Goal: Task Accomplishment & Management: Use online tool/utility

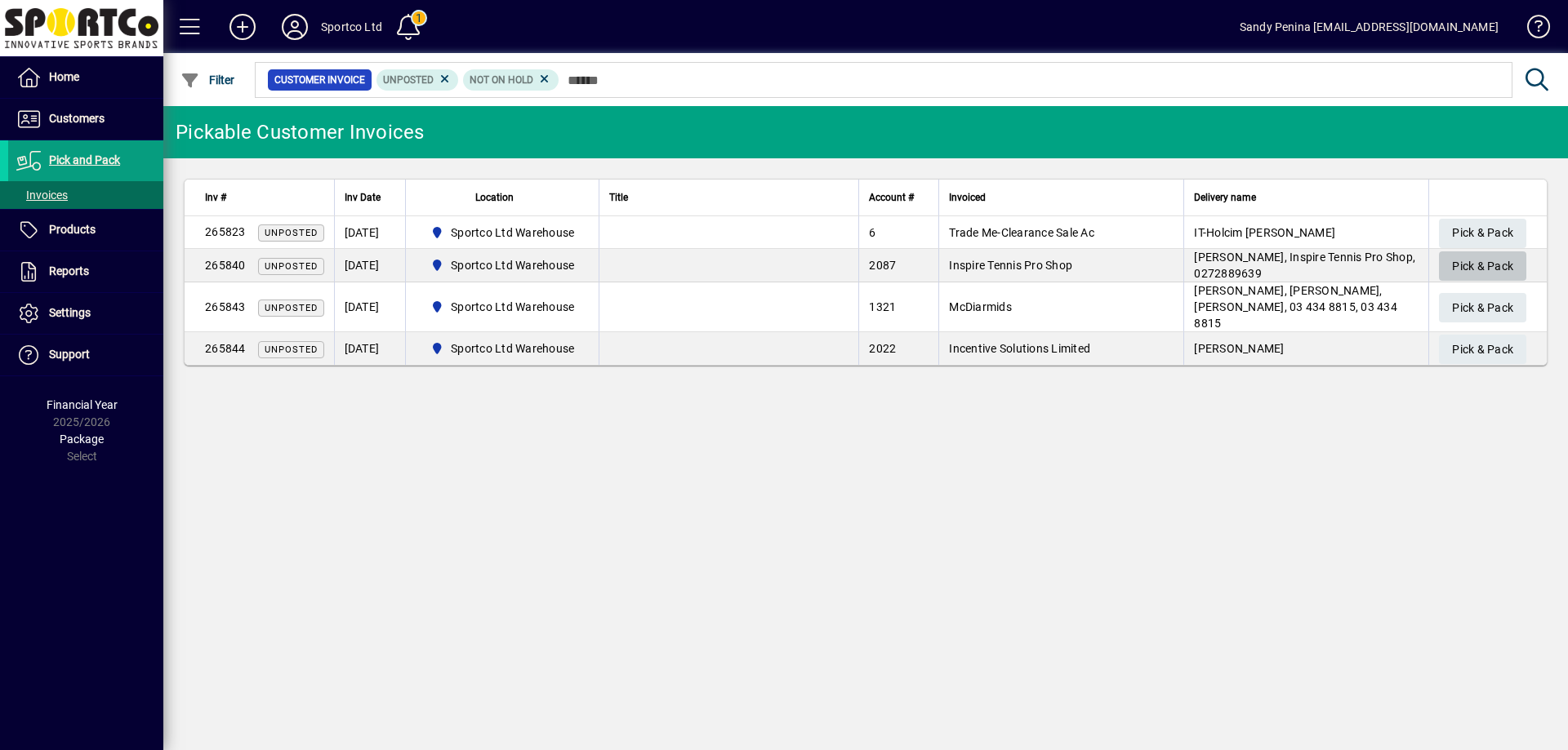
click at [1459, 260] on span "Pick & Pack" at bounding box center [1483, 267] width 61 height 27
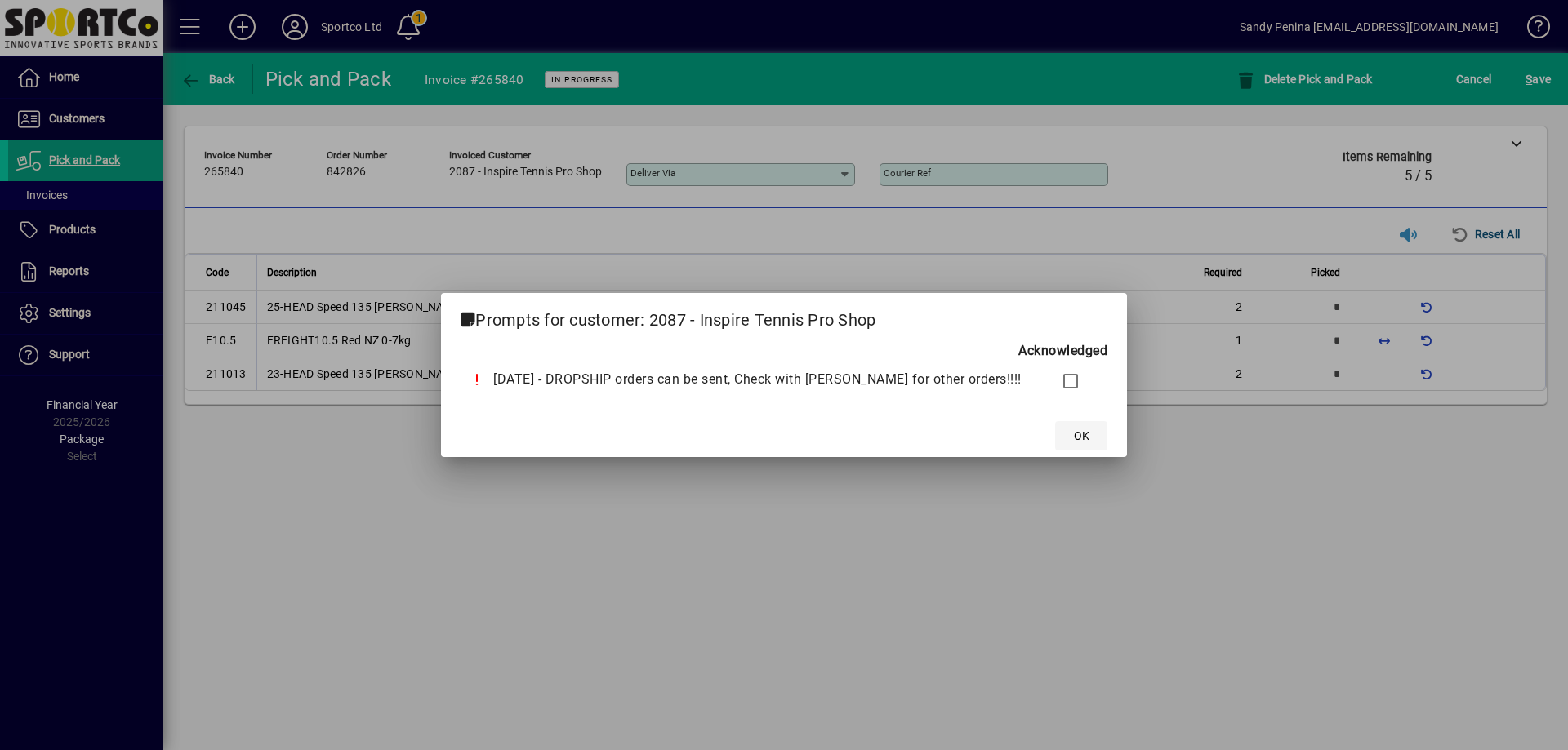
click at [1075, 435] on span "OK" at bounding box center [1082, 436] width 15 height 17
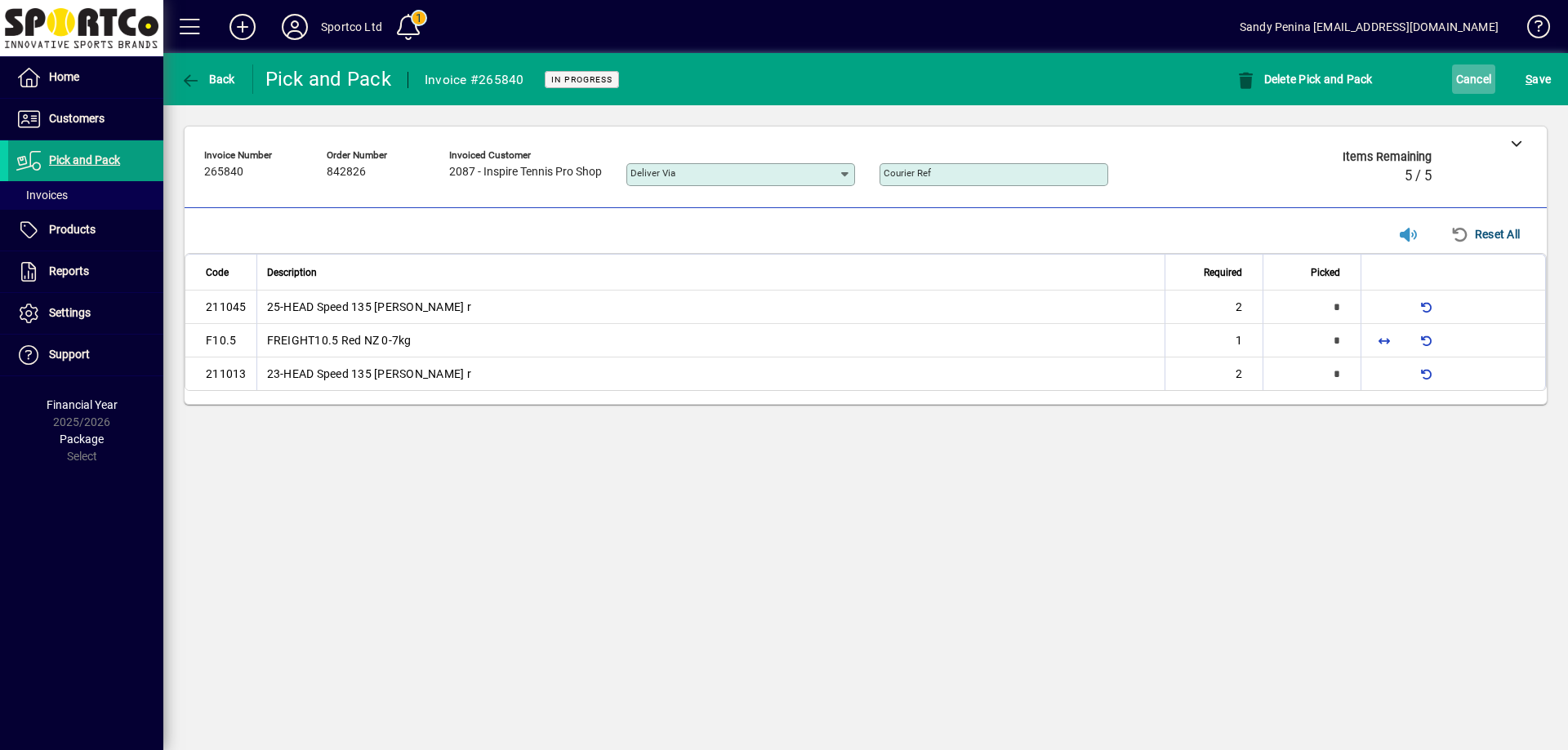
click at [1468, 65] on span "button" at bounding box center [1474, 79] width 44 height 39
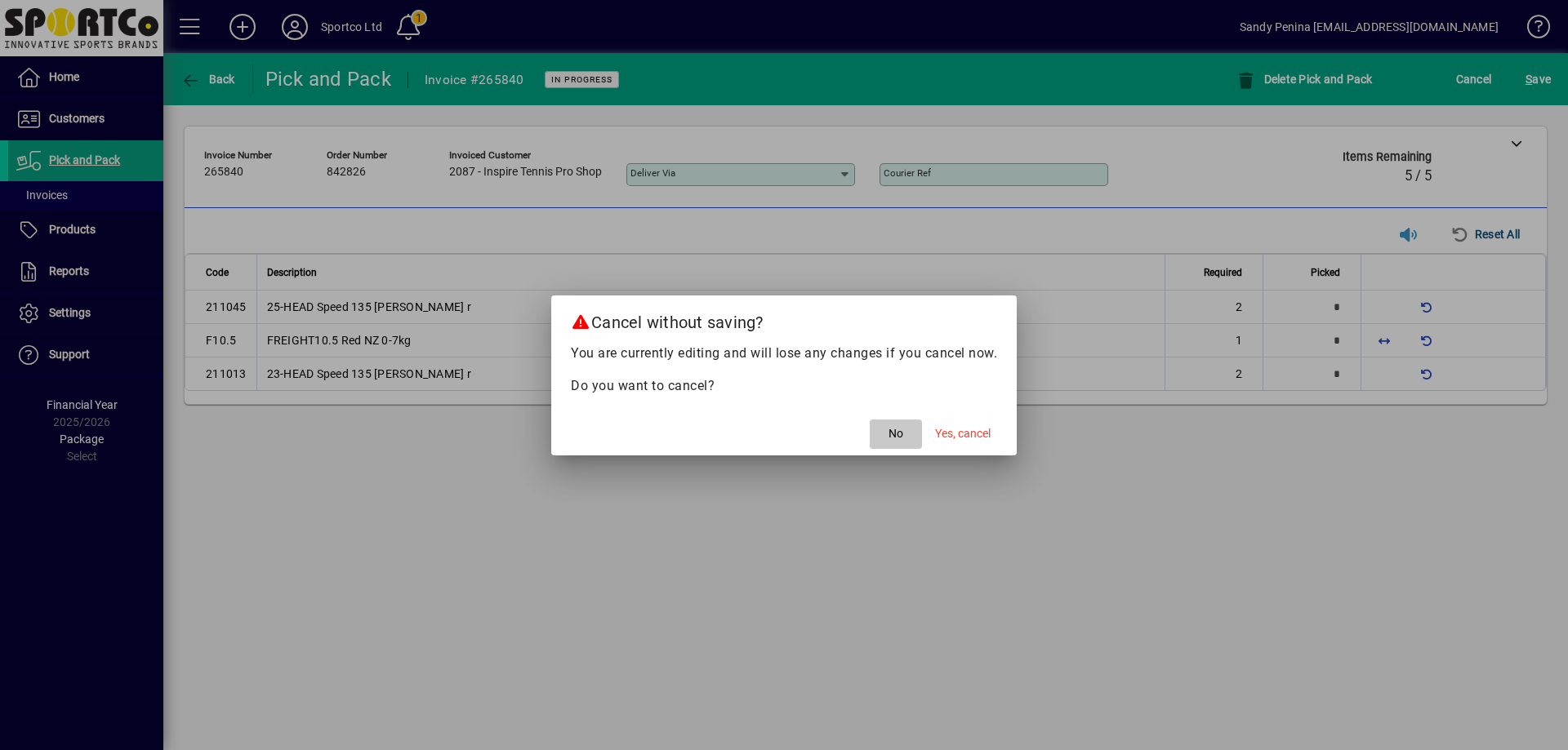
click at [904, 442] on span "button" at bounding box center [896, 435] width 52 height 39
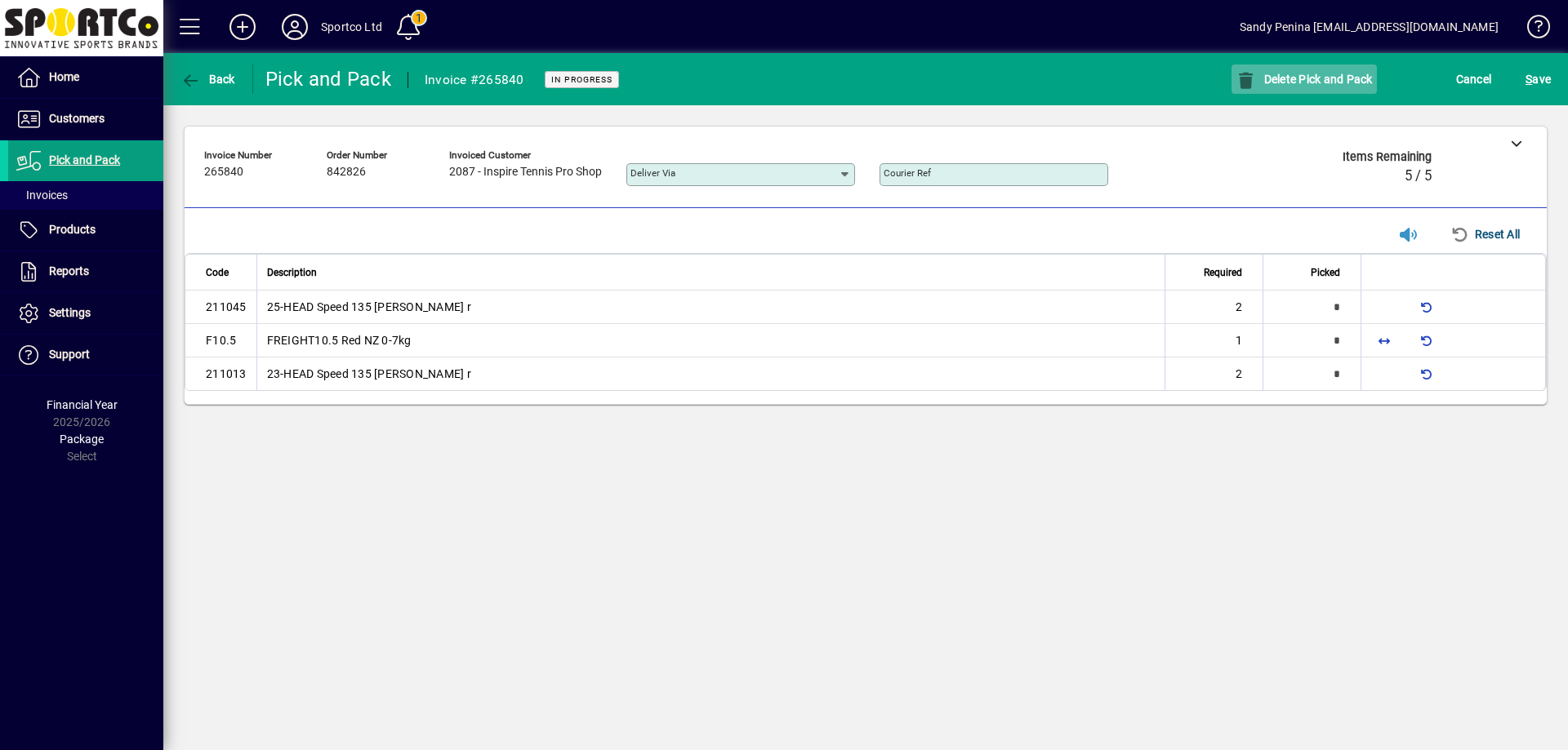
click at [1312, 90] on span "button" at bounding box center [1304, 79] width 145 height 39
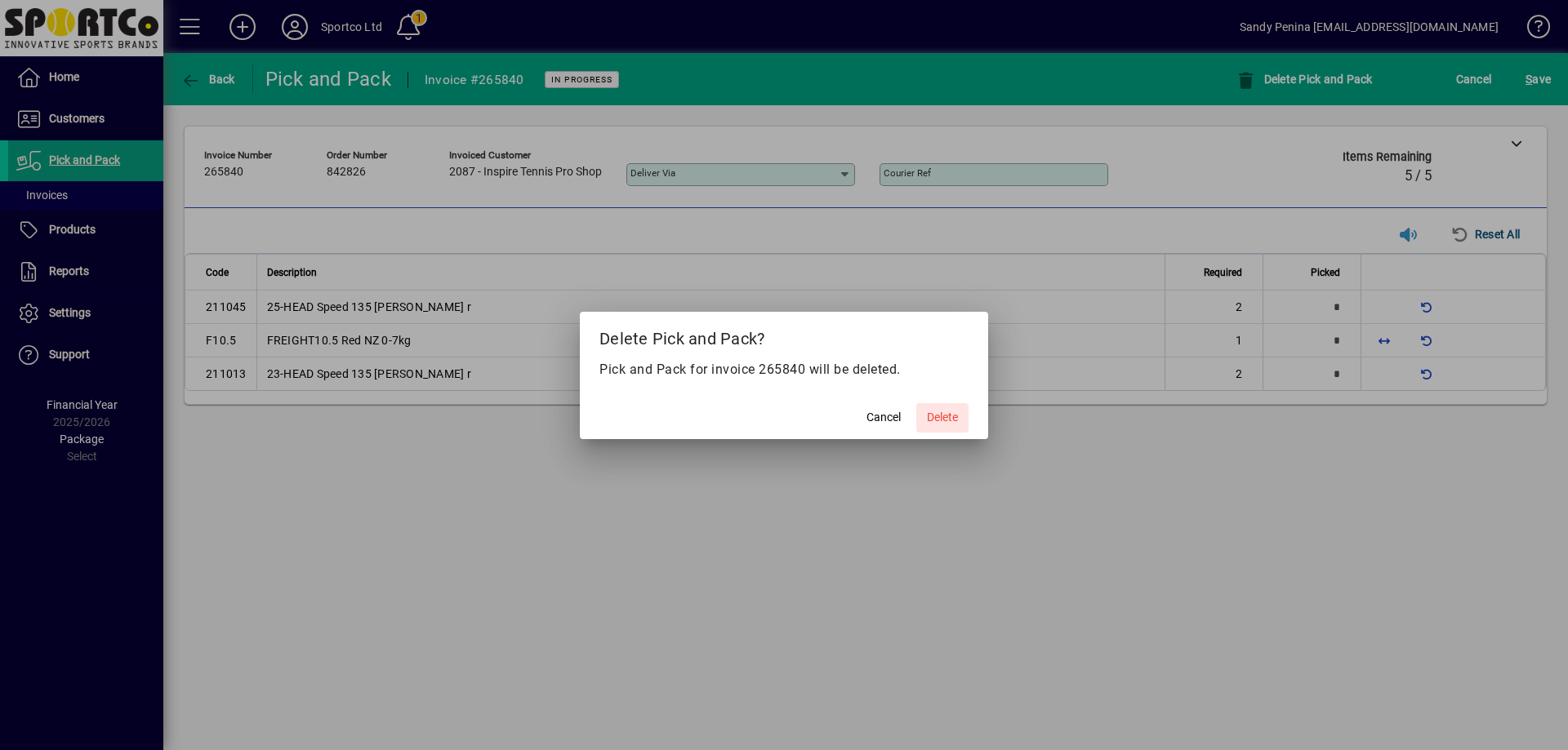
click at [937, 419] on span "Delete" at bounding box center [943, 418] width 31 height 17
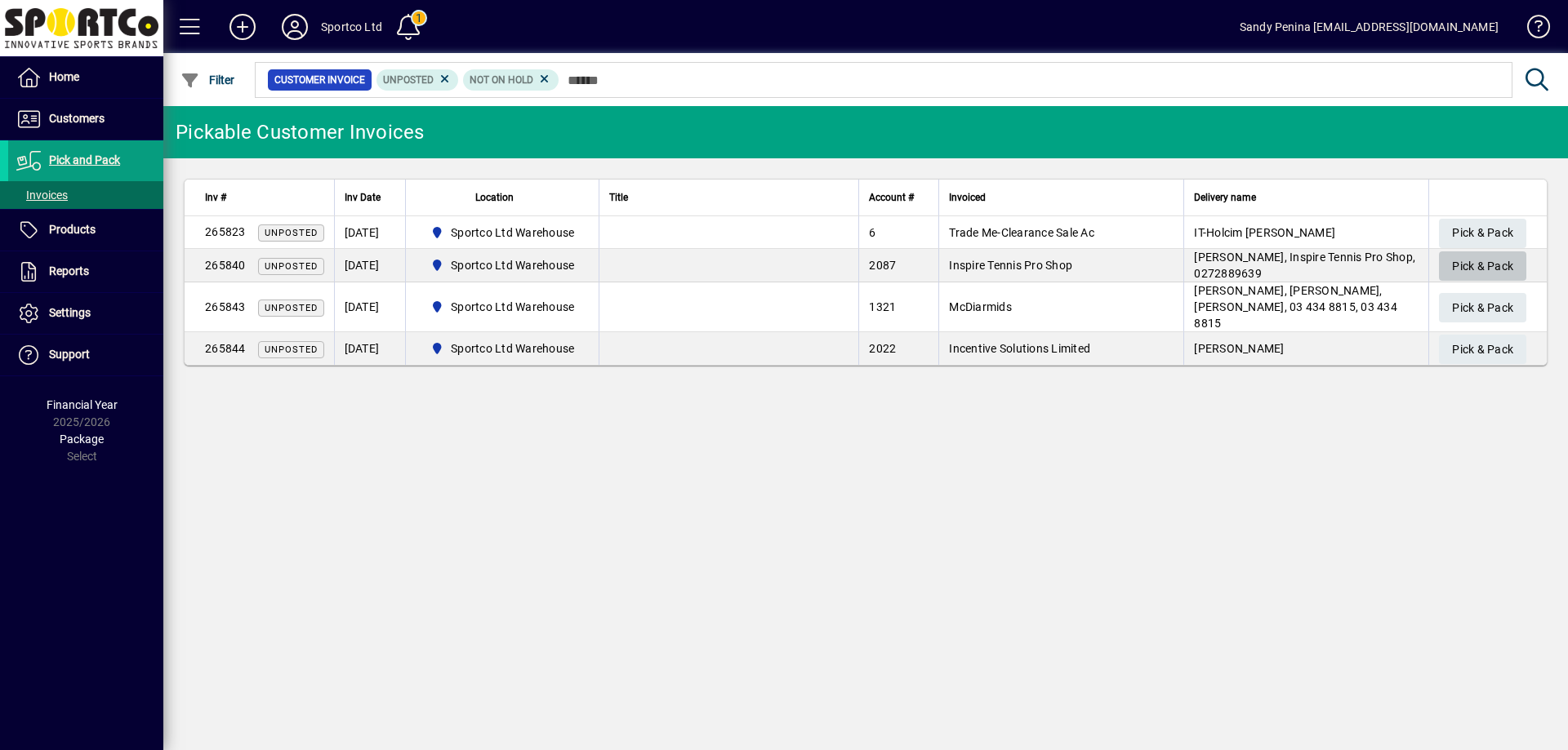
click at [1473, 260] on span "Pick & Pack" at bounding box center [1483, 267] width 61 height 27
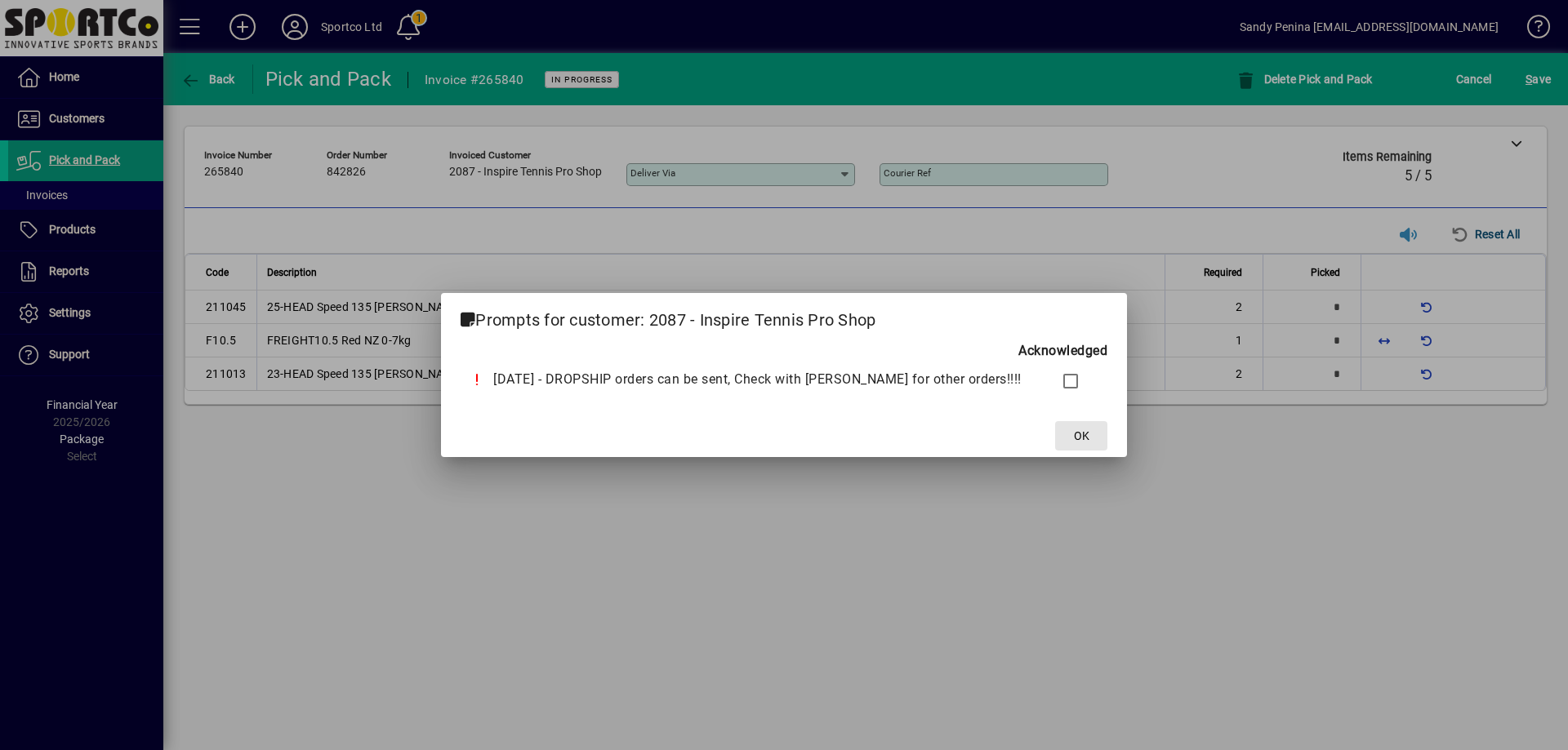
click at [1075, 438] on span "OK" at bounding box center [1082, 436] width 15 height 17
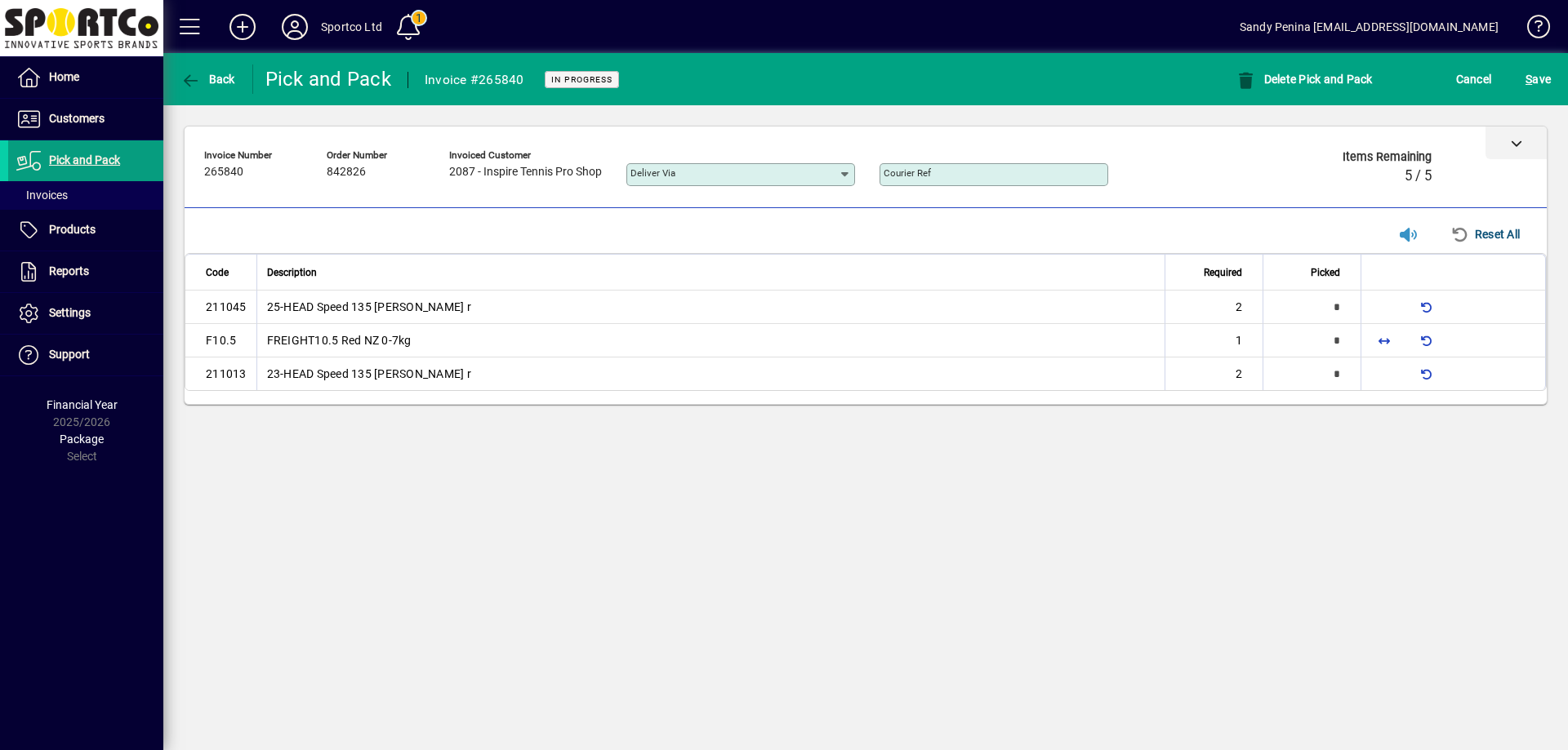
click at [1520, 139] on icon at bounding box center [1516, 142] width 11 height 11
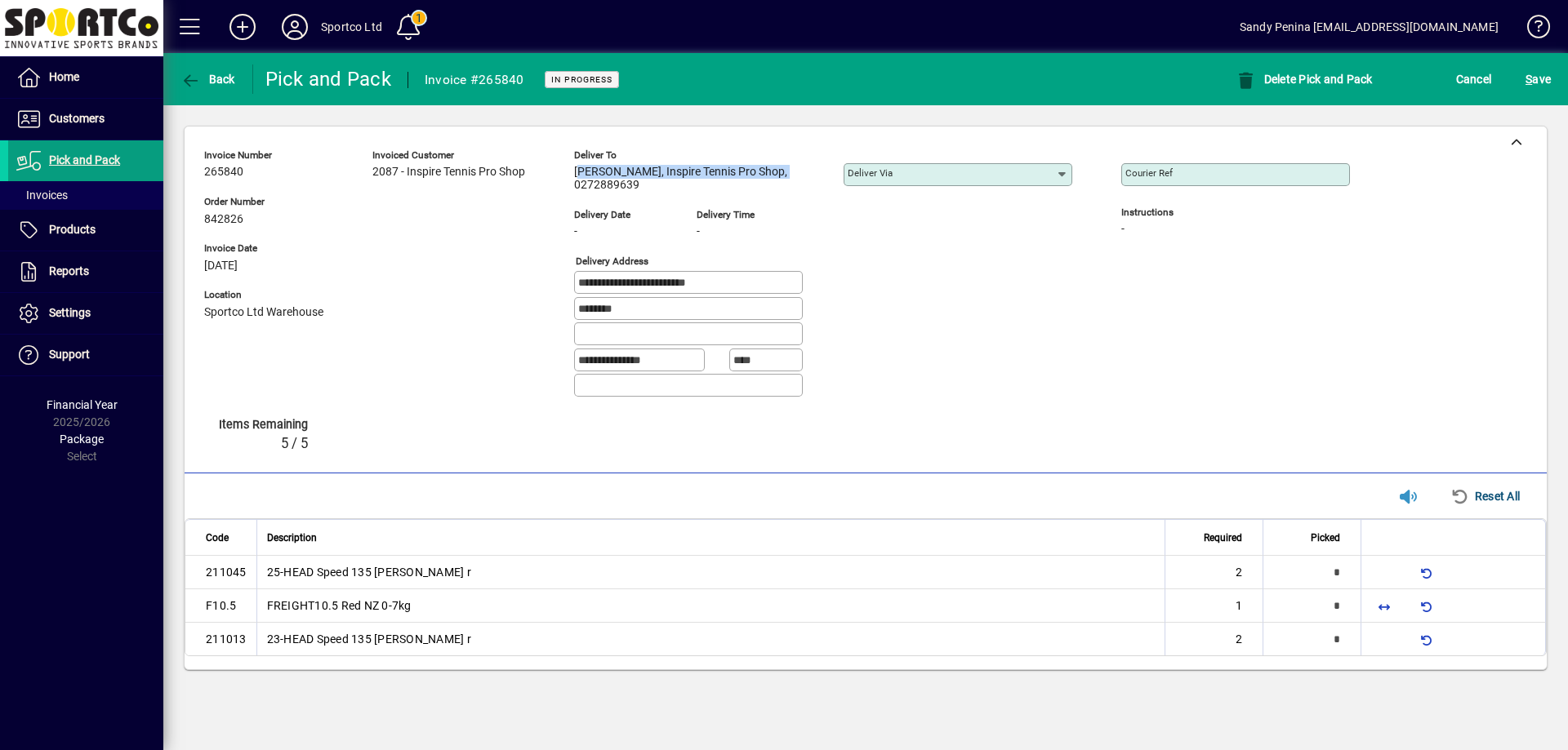
drag, startPoint x: 575, startPoint y: 170, endPoint x: 775, endPoint y: 176, distance: 200.1
click at [775, 176] on span "[PERSON_NAME], Inspire Tennis Pro Shop, 0272889639" at bounding box center [697, 179] width 245 height 26
copy span "John Gardiner, Inspire Tennis Pro Shop,"
click at [879, 250] on div "**********" at bounding box center [835, 276] width 522 height 268
drag, startPoint x: 575, startPoint y: 180, endPoint x: 662, endPoint y: 186, distance: 87.2
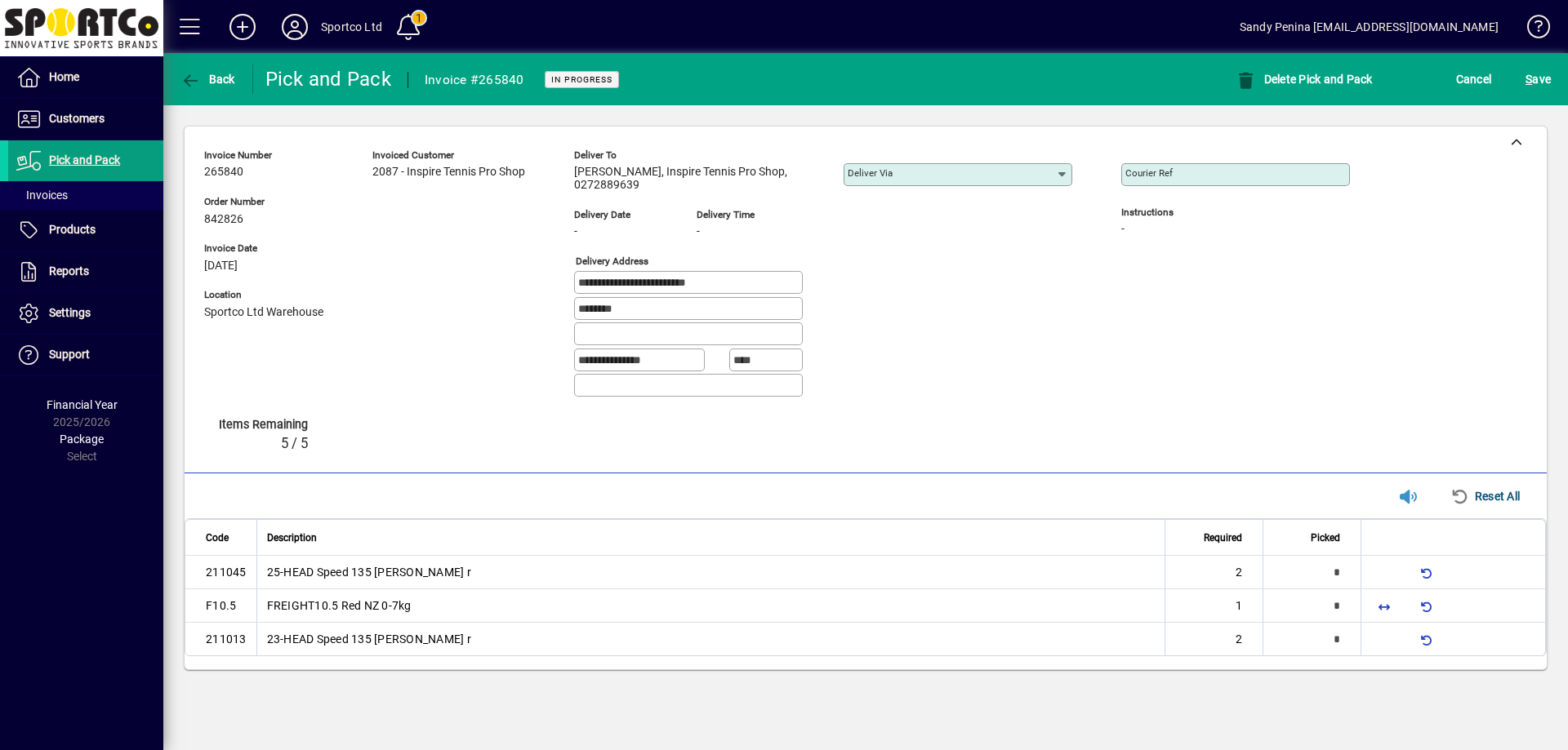
click at [662, 186] on span "[PERSON_NAME], Inspire Tennis Pro Shop, 0272889639" at bounding box center [697, 179] width 245 height 26
copy span "0272889639"
drag, startPoint x: 979, startPoint y: 358, endPoint x: 875, endPoint y: 343, distance: 105.1
click at [968, 353] on div "**********" at bounding box center [835, 361] width 522 height 26
drag, startPoint x: 667, startPoint y: 279, endPoint x: 360, endPoint y: 240, distance: 309.5
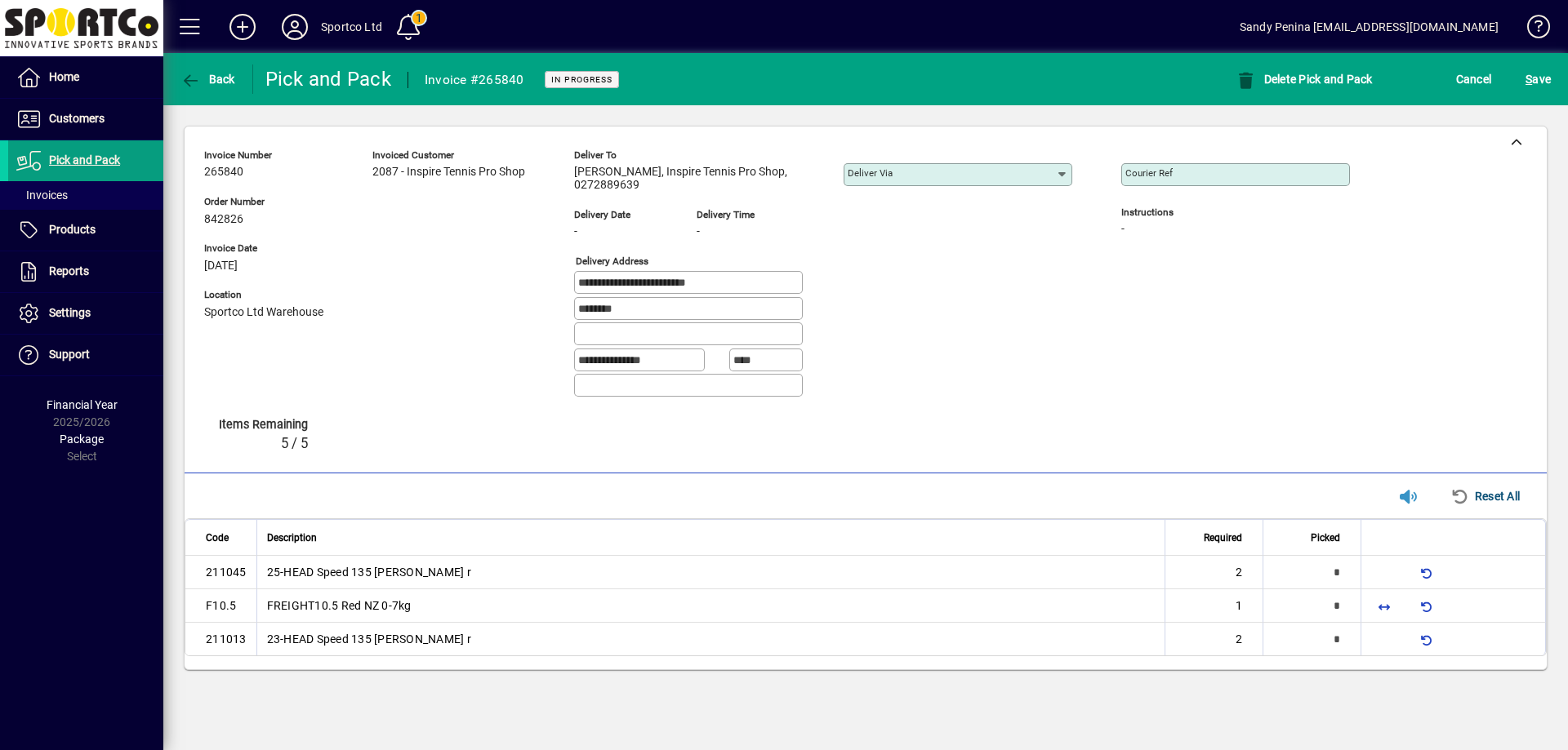
click at [360, 240] on div "**********" at bounding box center [790, 276] width 1171 height 268
click at [742, 592] on td "FREIGHT10.5 Red NZ 0-7kg" at bounding box center [710, 605] width 909 height 33
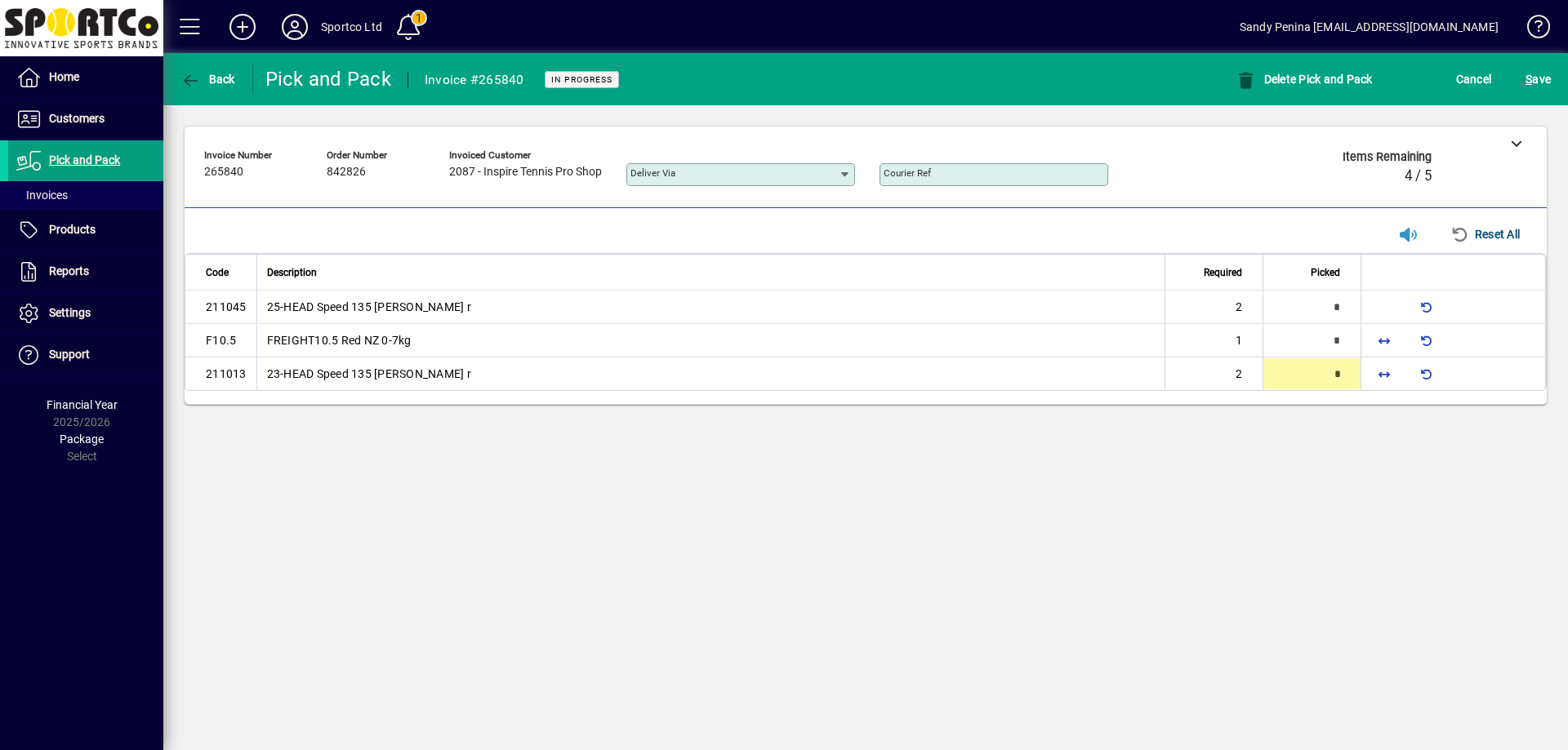
type input "*"
click at [1398, 355] on span "button" at bounding box center [1384, 340] width 39 height 39
type input "*"
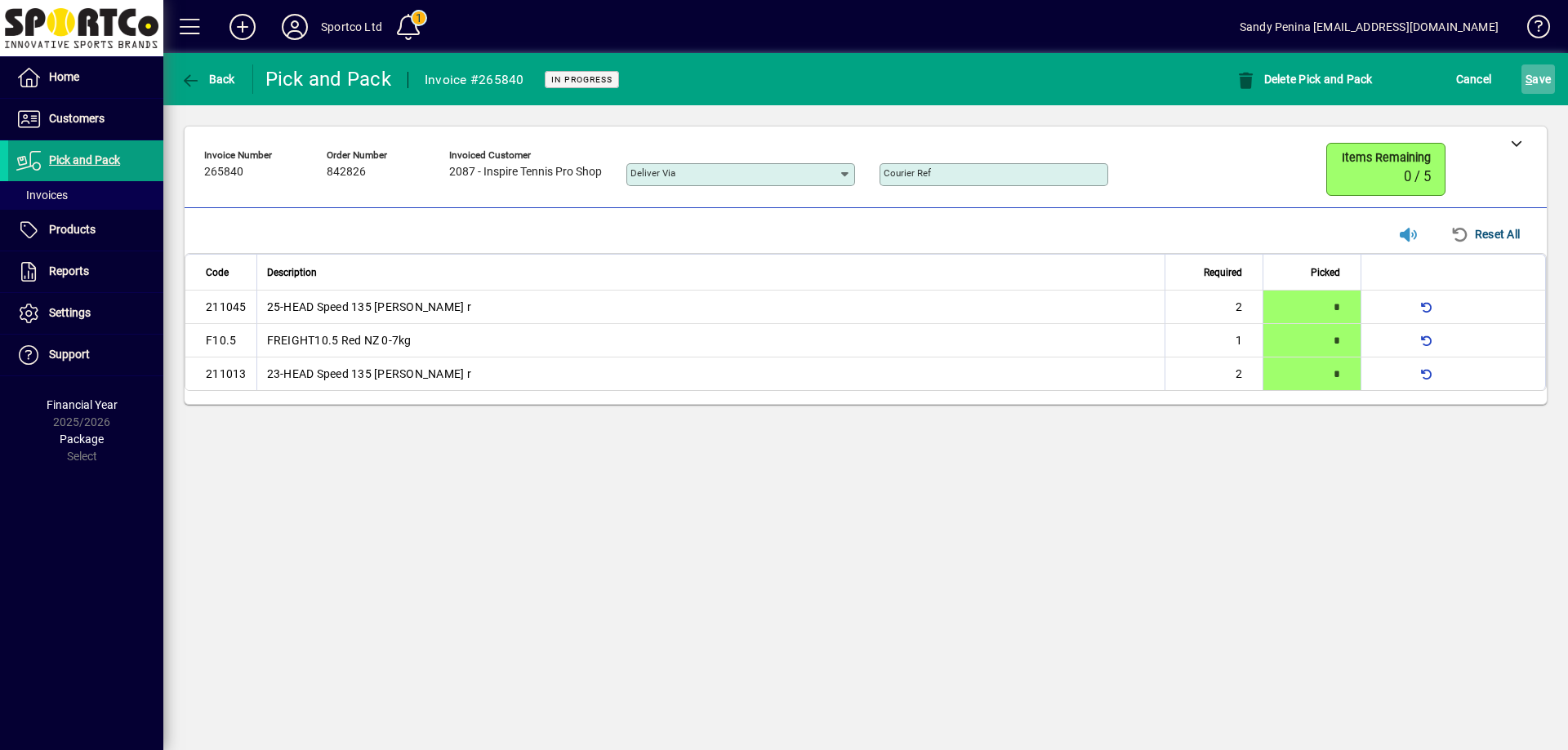
drag, startPoint x: 1551, startPoint y: 88, endPoint x: 1542, endPoint y: 84, distance: 9.8
click at [1548, 84] on button "S ave" at bounding box center [1538, 79] width 33 height 30
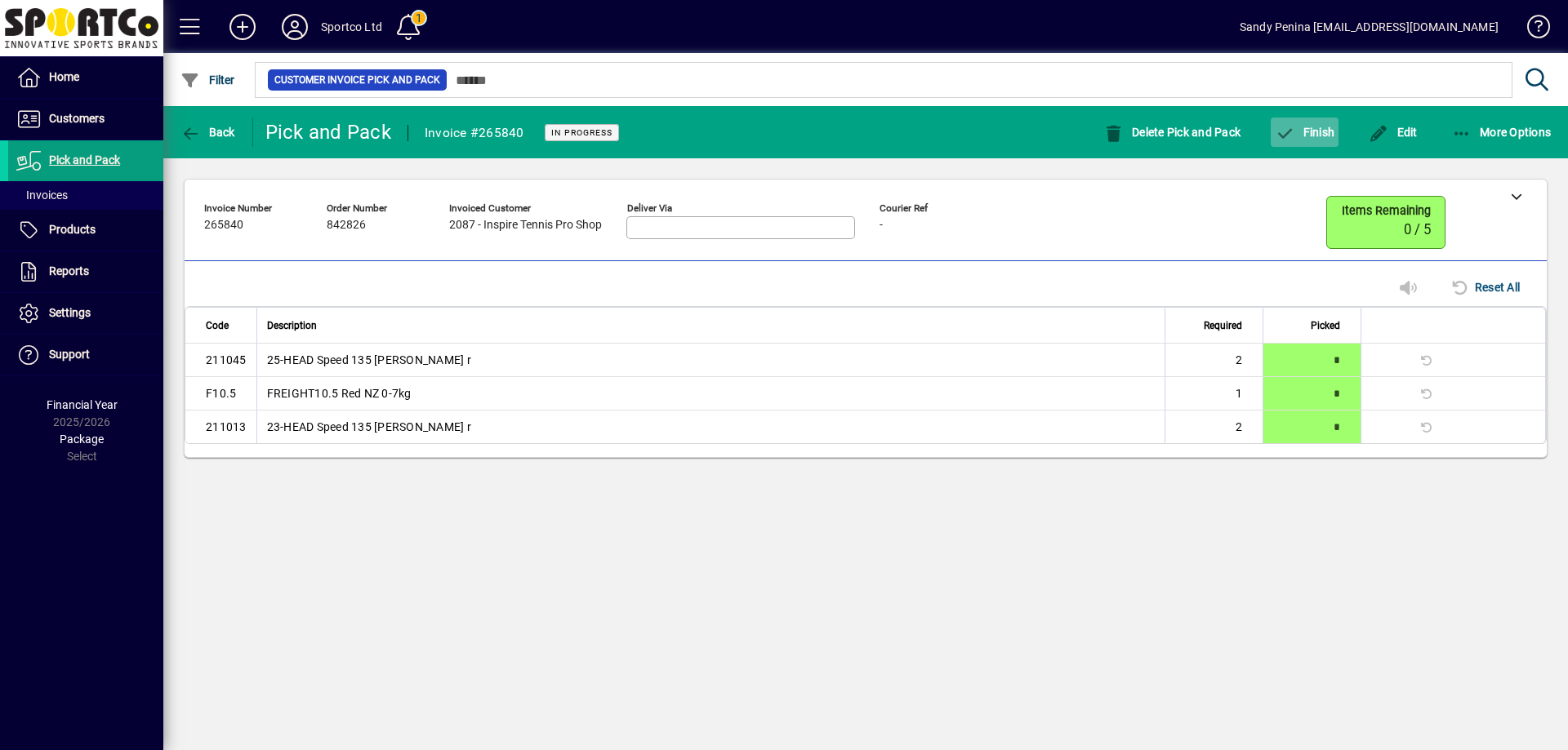
click at [1309, 134] on span "Finish" at bounding box center [1305, 132] width 60 height 13
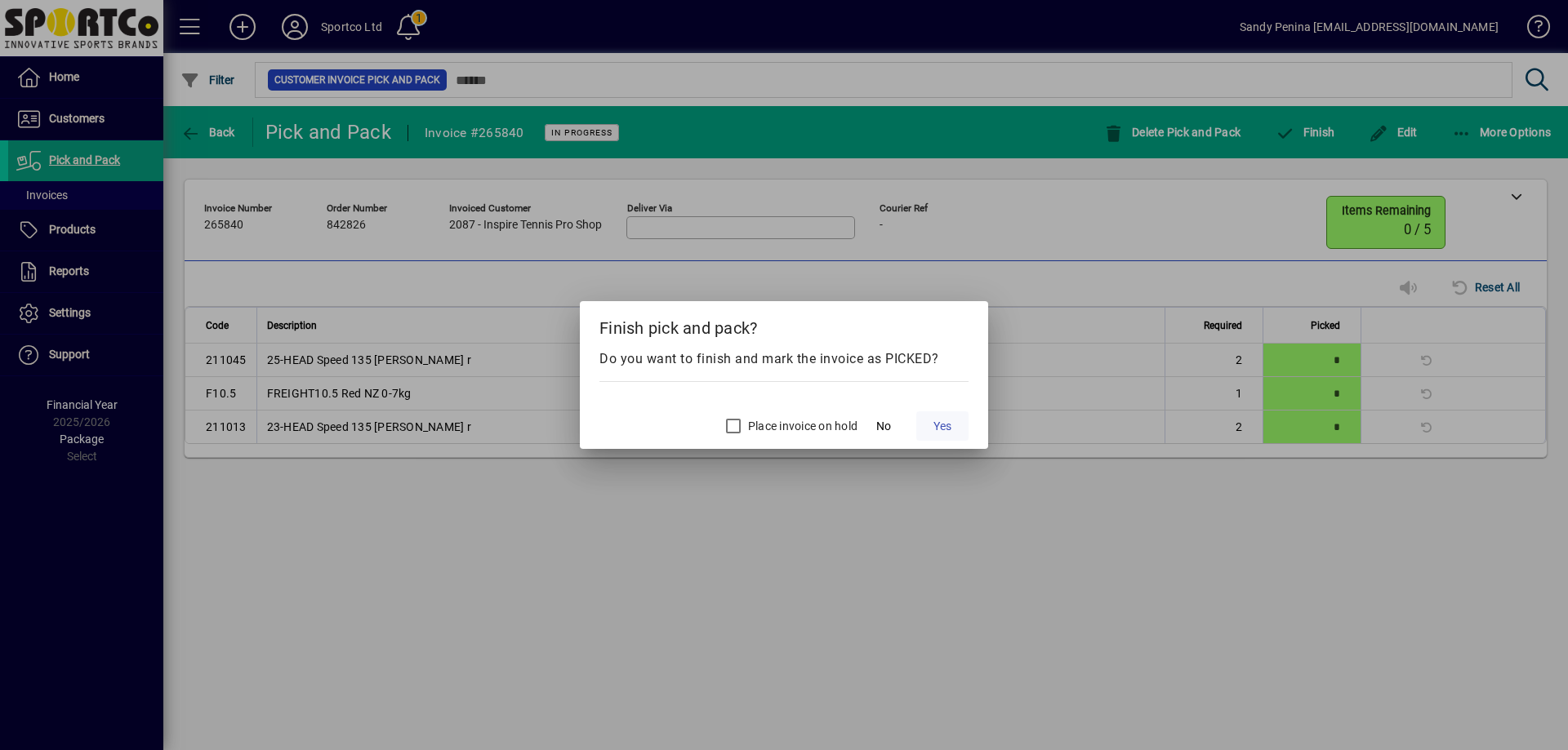
click at [941, 426] on span "Yes" at bounding box center [942, 427] width 18 height 17
